Goal: Transaction & Acquisition: Purchase product/service

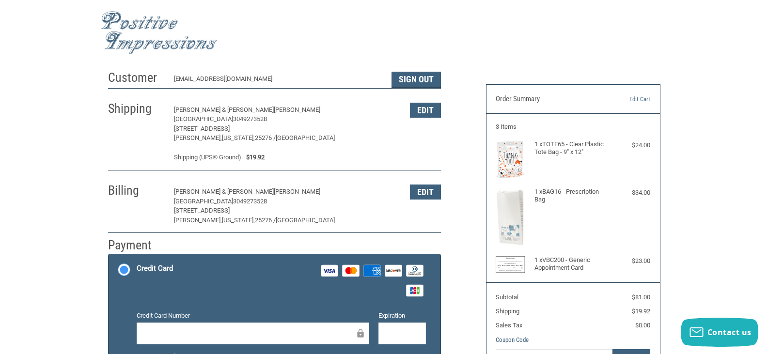
scroll to position [48, 0]
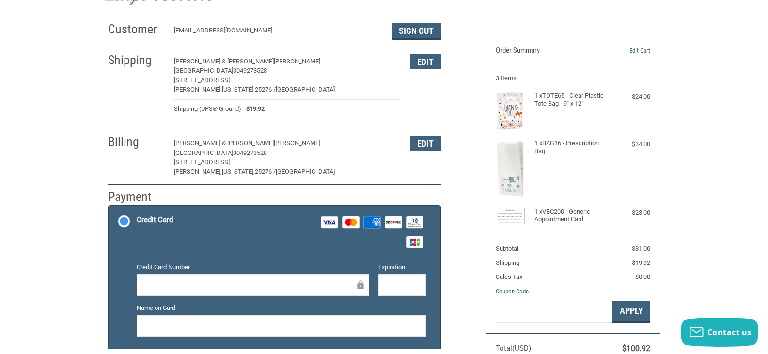
click at [228, 276] on div at bounding box center [253, 285] width 233 height 22
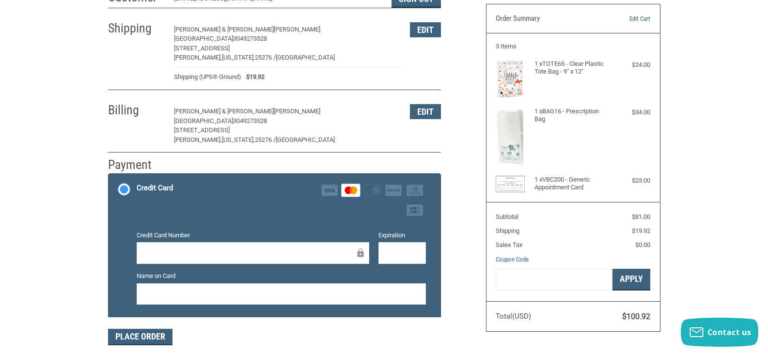
scroll to position [97, 0]
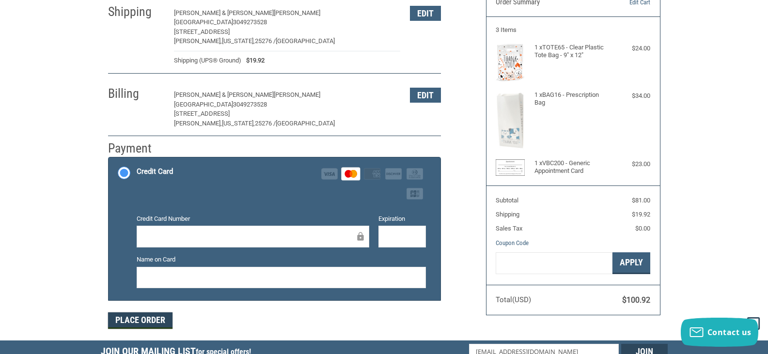
click at [153, 325] on button "Place Order" at bounding box center [140, 321] width 64 height 16
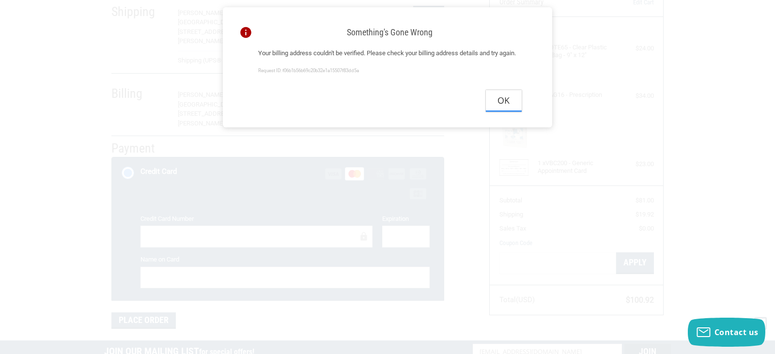
click at [506, 107] on button "Ok" at bounding box center [504, 101] width 36 height 22
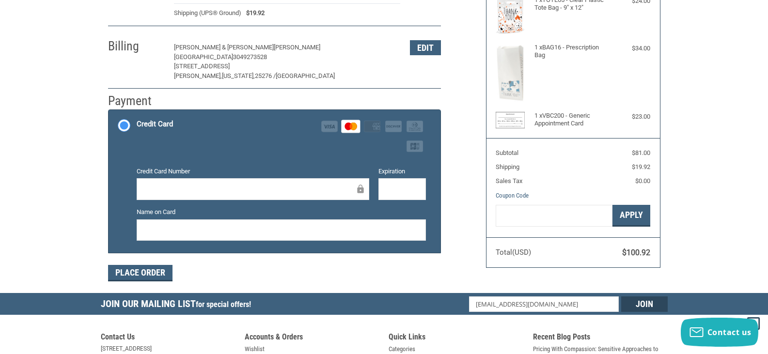
scroll to position [145, 0]
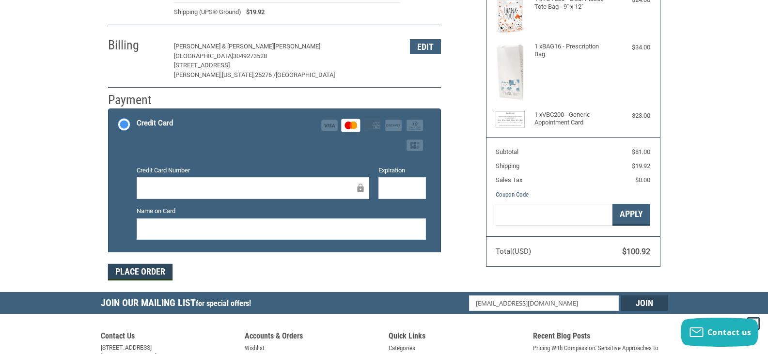
click at [145, 277] on button "Place Order" at bounding box center [140, 272] width 64 height 16
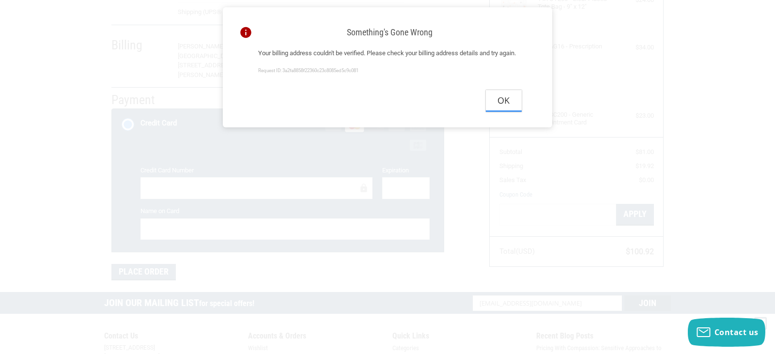
click at [508, 110] on button "Ok" at bounding box center [504, 101] width 36 height 22
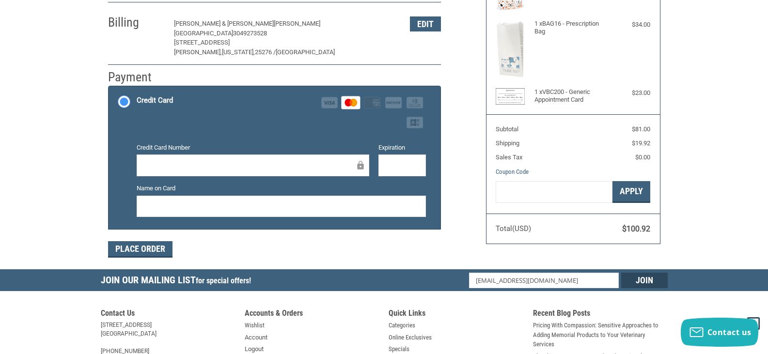
scroll to position [194, 0]
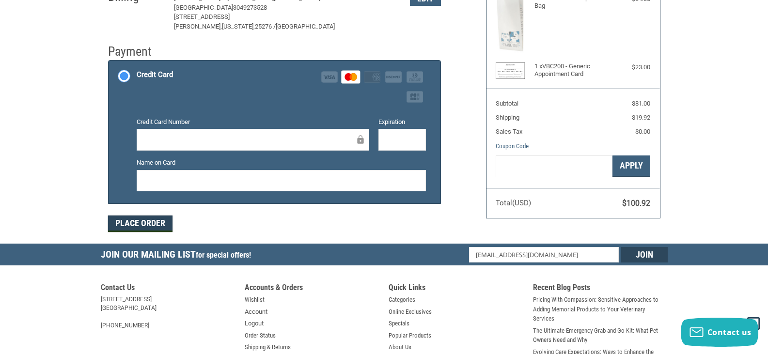
click at [136, 222] on button "Place Order" at bounding box center [140, 224] width 64 height 16
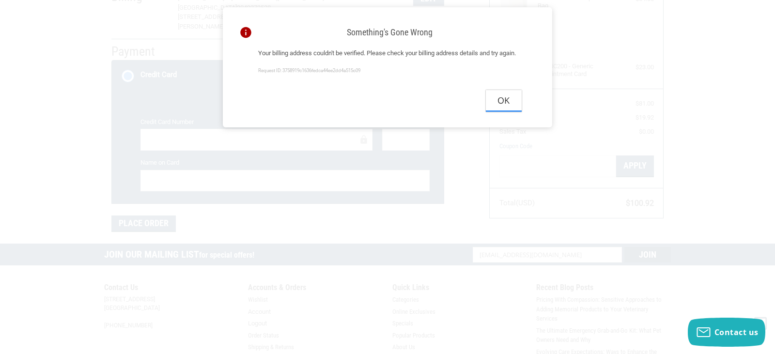
click at [511, 106] on button "Ok" at bounding box center [504, 101] width 36 height 22
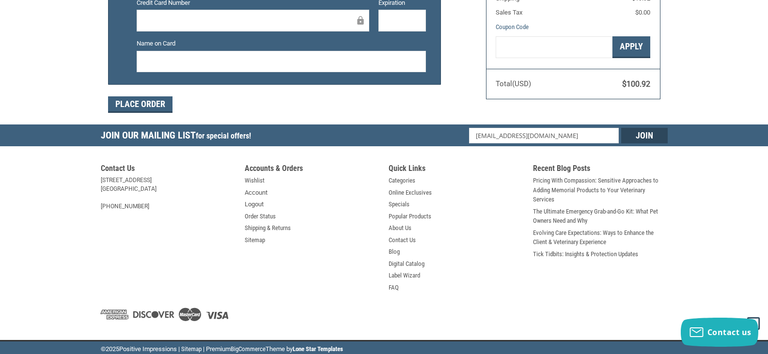
scroll to position [316, 0]
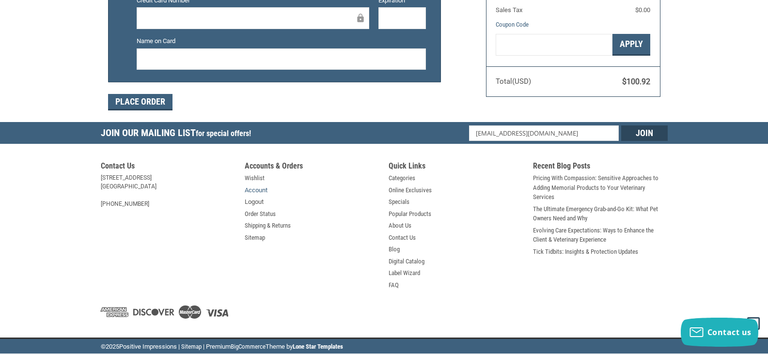
click at [255, 191] on link "Account" at bounding box center [256, 191] width 23 height 10
